Goal: Task Accomplishment & Management: Use online tool/utility

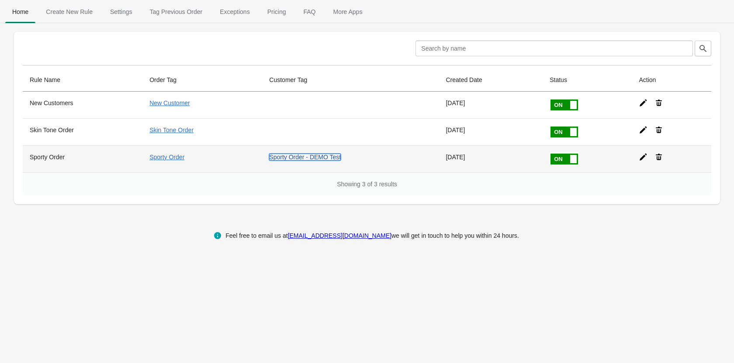
click at [325, 158] on link "Sporty Order - DEMO Test" at bounding box center [305, 157] width 72 height 7
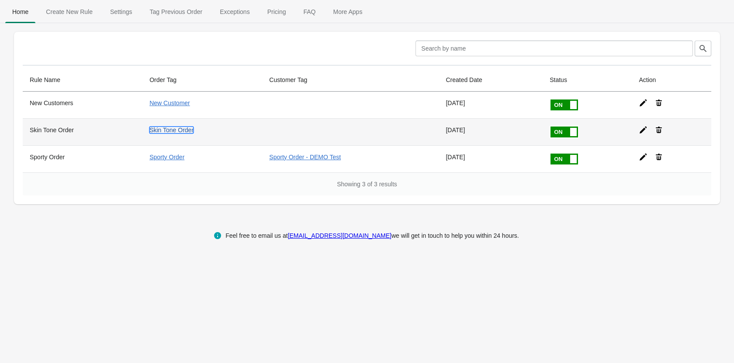
click at [183, 133] on link "Skin Tone Order" at bounding box center [171, 130] width 44 height 7
click at [60, 131] on th "Skin Tone Order" at bounding box center [83, 131] width 120 height 27
click at [646, 126] on icon at bounding box center [643, 130] width 9 height 9
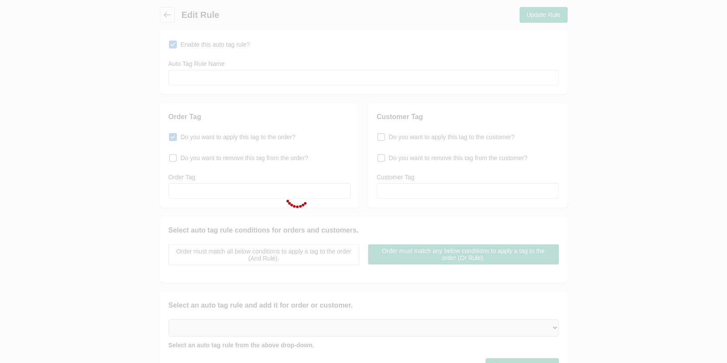
type input "Skin Tone Order"
checkbox input "true"
type input "Skin Tone Order"
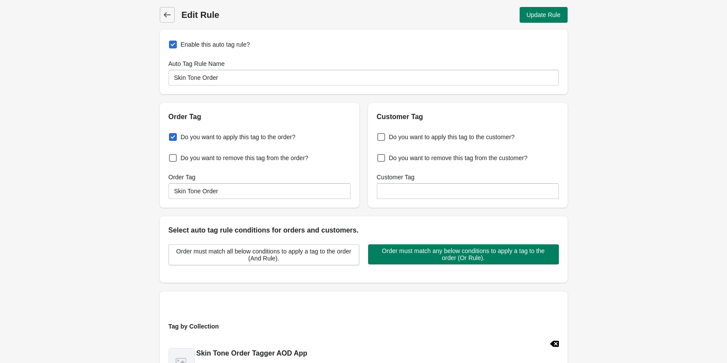
click at [198, 199] on div "Do you want to apply this tag to the order? Do you want to remove this tag from…" at bounding box center [260, 165] width 200 height 86
click at [200, 194] on input "Skin Tone Order" at bounding box center [260, 191] width 182 height 16
click at [428, 197] on input "Customer Tag" at bounding box center [468, 191] width 182 height 16
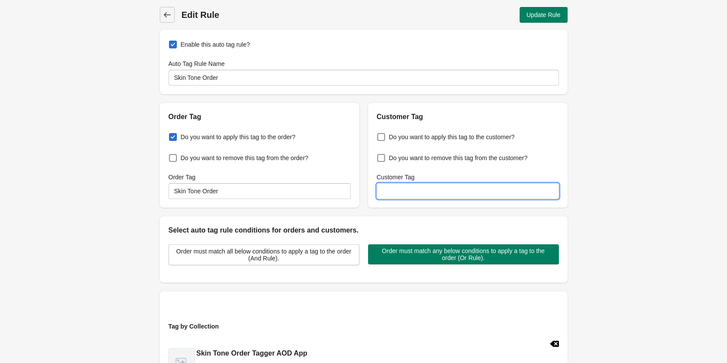
paste input "Skin Tone Order"
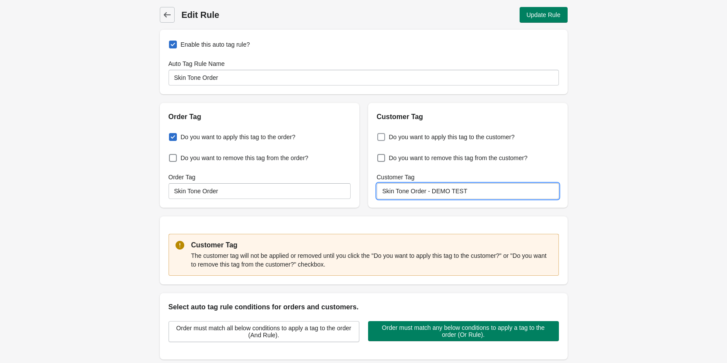
type input "Skin Tone Order - DEMO TEST"
click at [441, 137] on span "Do you want to apply this tag to the customer?" at bounding box center [452, 137] width 126 height 9
click at [380, 135] on input "Do you want to apply this tag to the customer?" at bounding box center [379, 135] width 0 height 0
checkbox input "true"
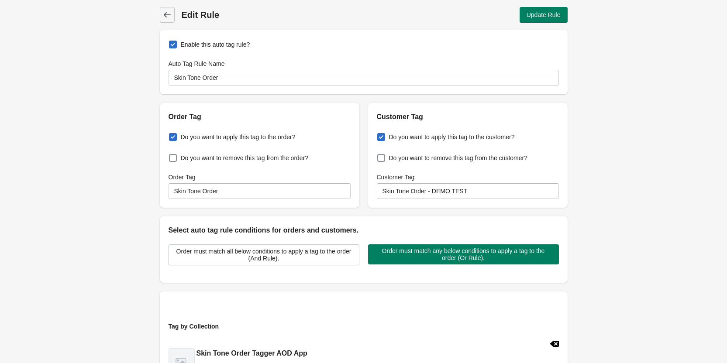
click at [646, 135] on div "Back Edit Rule Update Rule Enable this auto tag rule? Auto Tag Rule Name Skin T…" at bounding box center [363, 285] width 727 height 571
click at [555, 14] on span "Update Rule" at bounding box center [544, 14] width 34 height 7
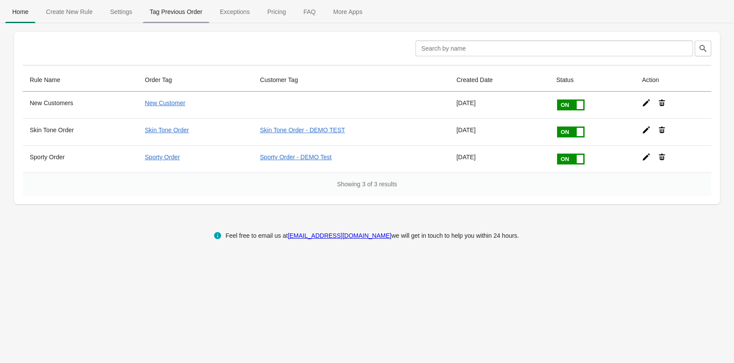
click at [183, 10] on span "Tag Previous Order" at bounding box center [176, 12] width 67 height 16
